Goal: Task Accomplishment & Management: Use online tool/utility

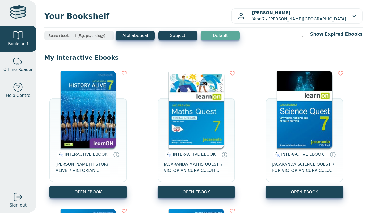
click at [197, 101] on img at bounding box center [196, 109] width 55 height 77
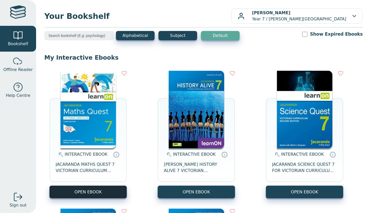
click at [66, 192] on button "OPEN EBOOK" at bounding box center [87, 191] width 77 height 13
click at [94, 191] on button "OPEN EBOOK" at bounding box center [87, 191] width 77 height 13
click at [122, 188] on button "OPEN EBOOK" at bounding box center [87, 191] width 77 height 13
